Goal: Communication & Community: Answer question/provide support

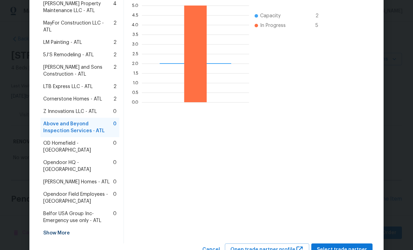
scroll to position [161, 0]
click at [343, 246] on span "Select trade partner" at bounding box center [342, 250] width 50 height 9
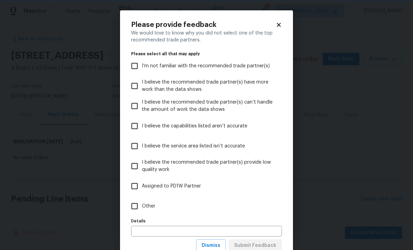
scroll to position [0, 0]
click at [132, 205] on input "Other" at bounding box center [134, 206] width 15 height 15
checkbox input "true"
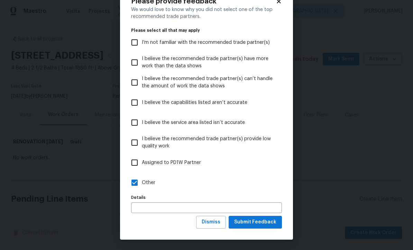
scroll to position [24, 0]
click at [254, 220] on span "Submit Feedback" at bounding box center [255, 222] width 42 height 9
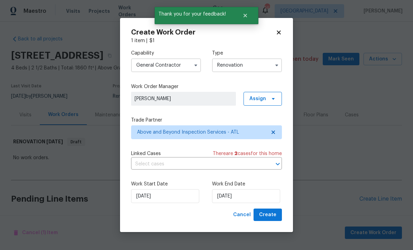
scroll to position [0, 0]
click at [270, 213] on span "Create" at bounding box center [267, 215] width 17 height 9
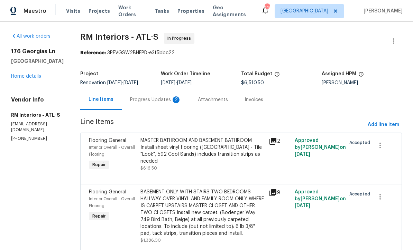
click at [143, 99] on div "Progress Updates 2" at bounding box center [155, 99] width 51 height 7
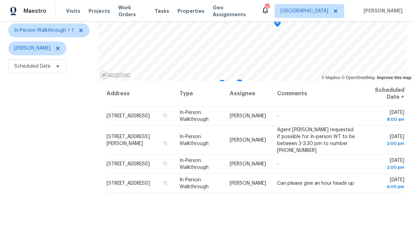
scroll to position [65, 0]
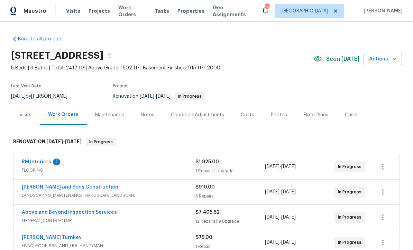
click at [32, 161] on link "RM Interiors" at bounding box center [36, 162] width 29 height 5
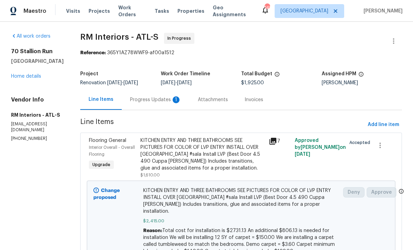
click at [139, 98] on div "Progress Updates 1" at bounding box center [155, 99] width 51 height 7
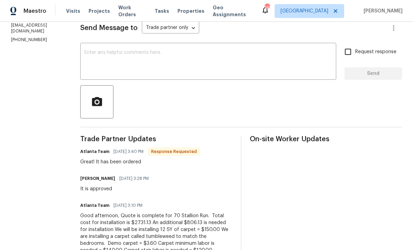
scroll to position [115, 0]
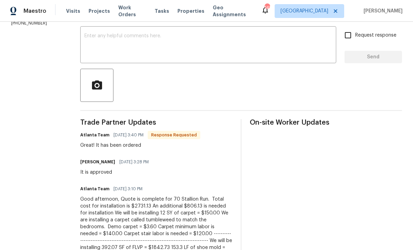
click at [85, 34] on textarea at bounding box center [208, 46] width 248 height 24
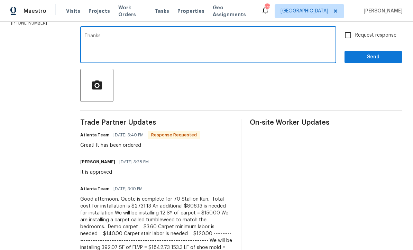
type textarea "Thanks"
click at [365, 58] on span "Send" at bounding box center [373, 57] width 46 height 9
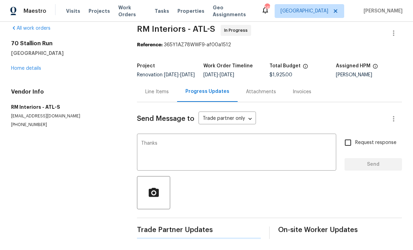
scroll to position [0, 0]
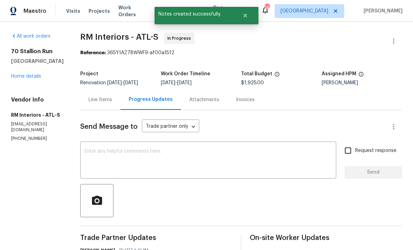
click at [25, 77] on link "Home details" at bounding box center [26, 76] width 30 height 5
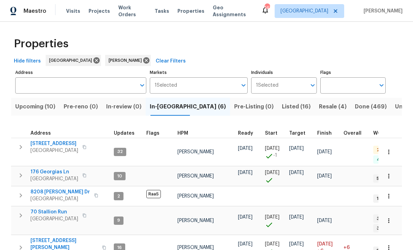
scroll to position [18, 0]
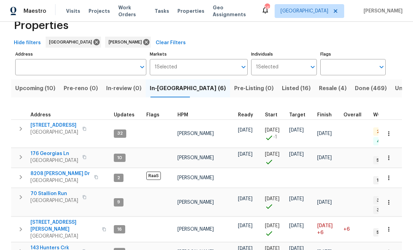
click at [282, 87] on span "Listed (16)" at bounding box center [296, 89] width 29 height 10
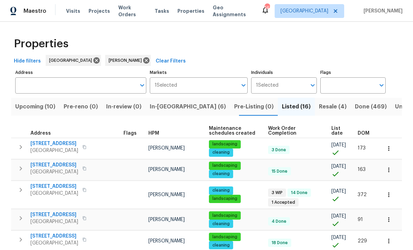
click at [50, 188] on span "[STREET_ADDRESS]" at bounding box center [54, 186] width 48 height 7
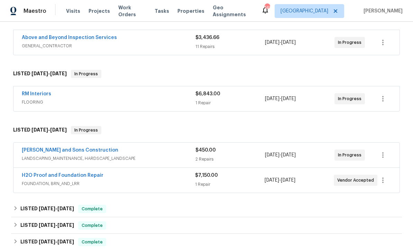
scroll to position [125, 0]
click at [46, 173] on link "H2O Proof and Foundation Repair" at bounding box center [63, 175] width 82 height 5
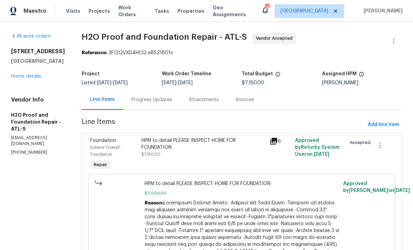
click at [123, 96] on div "Progress Updates" at bounding box center [151, 100] width 57 height 20
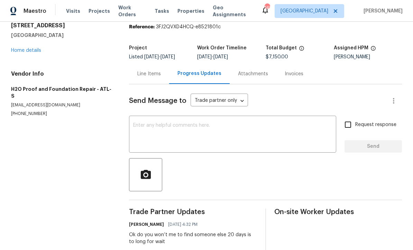
scroll to position [22, 0]
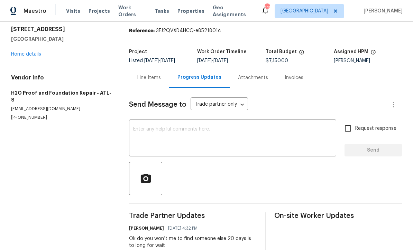
click at [136, 128] on textarea at bounding box center [232, 139] width 199 height 24
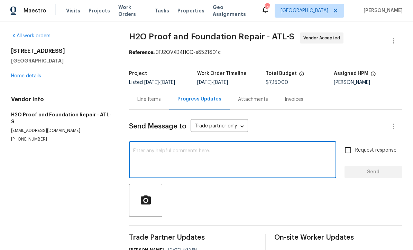
scroll to position [0, 0]
click at [23, 74] on link "Home details" at bounding box center [26, 76] width 30 height 5
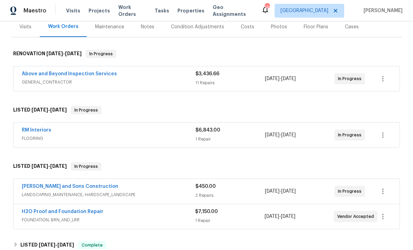
scroll to position [87, 0]
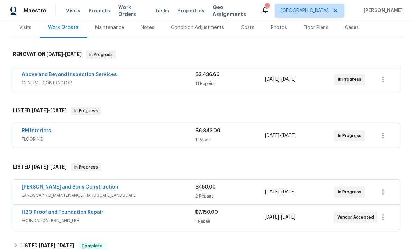
click at [35, 129] on link "RM Interiors" at bounding box center [36, 131] width 29 height 5
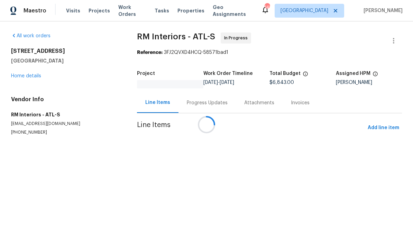
scroll to position [0, 0]
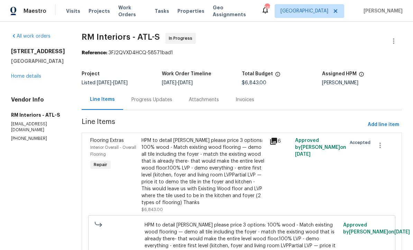
click at [22, 79] on link "Home details" at bounding box center [26, 76] width 30 height 5
